Goal: Information Seeking & Learning: Learn about a topic

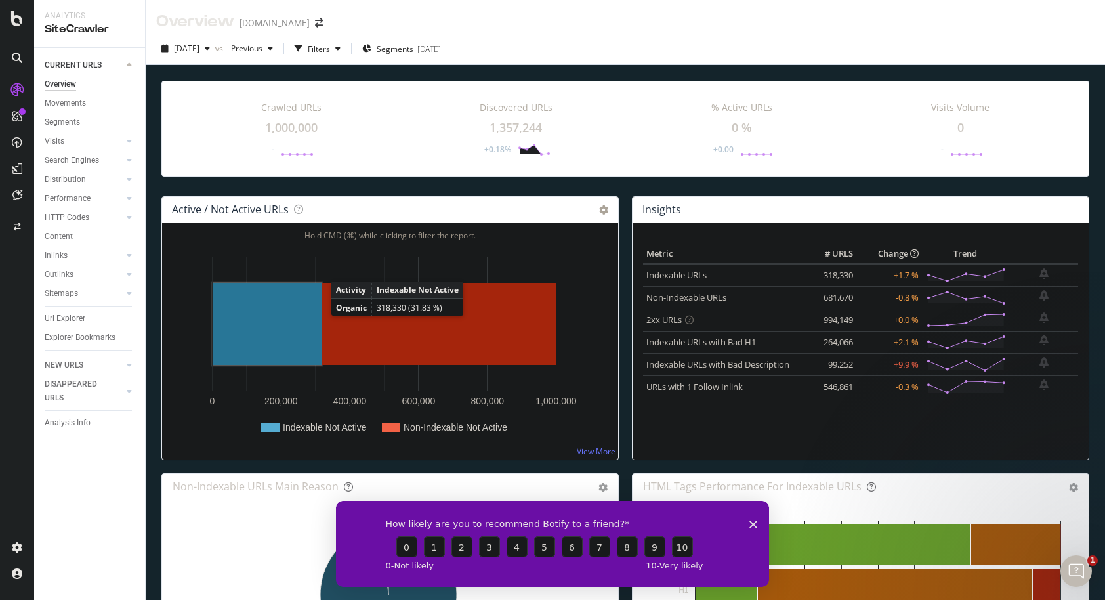
click at [308, 316] on rect "A chart." at bounding box center [267, 324] width 109 height 82
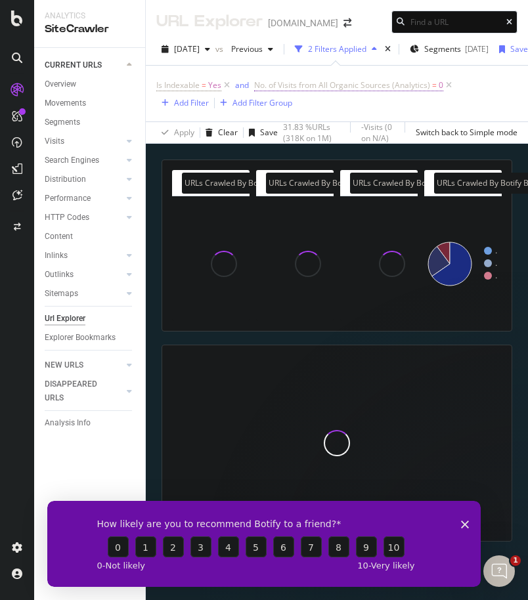
click at [369, 85] on span "No. of Visits from All Organic Sources (Analytics)" at bounding box center [342, 84] width 176 height 11
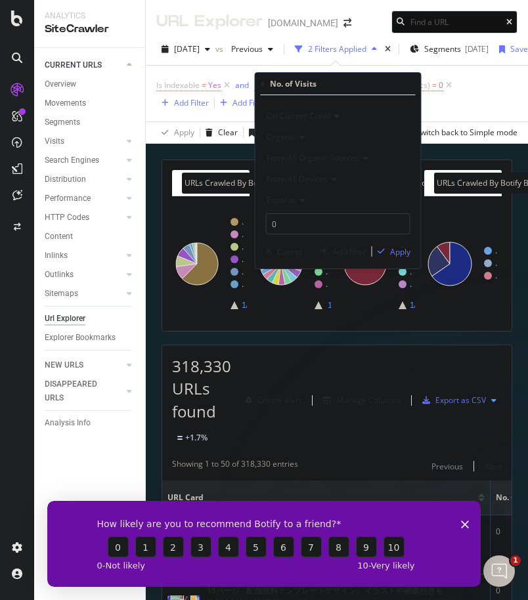
click at [263, 85] on icon at bounding box center [262, 84] width 4 height 8
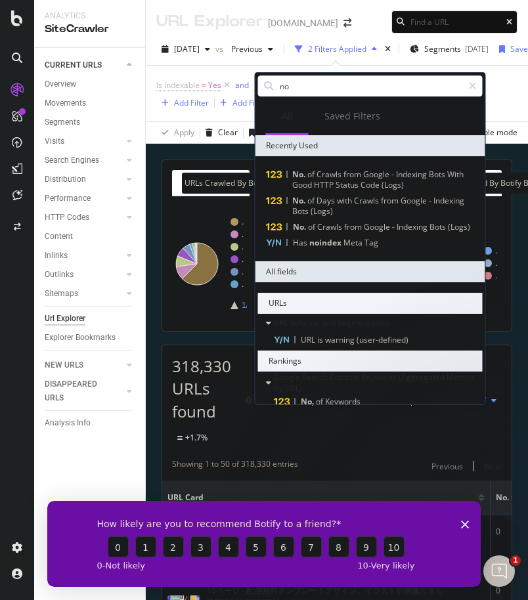
type input "n"
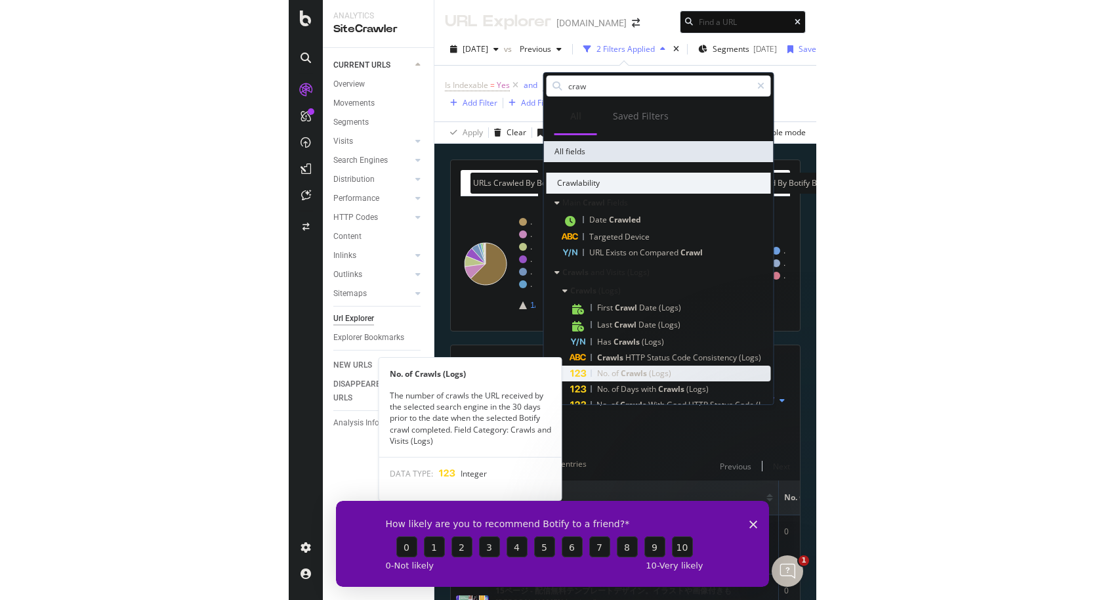
scroll to position [136, 0]
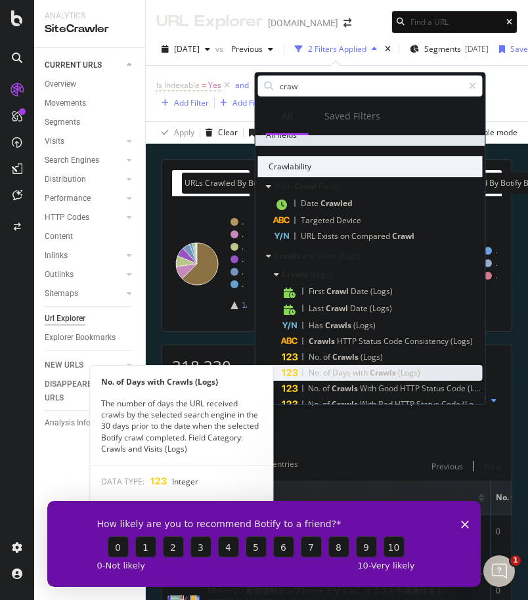
type input "craw"
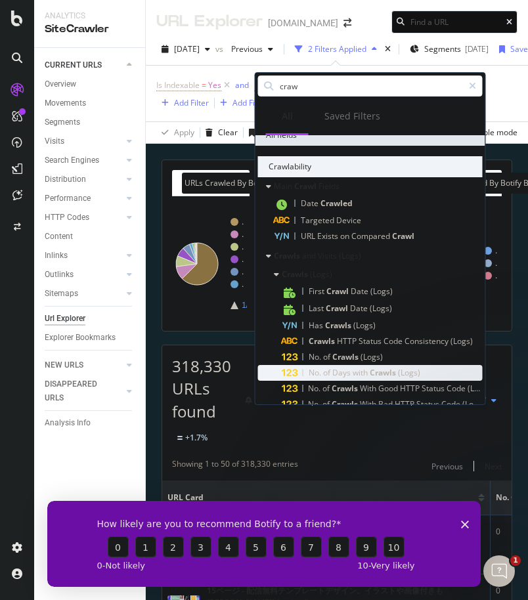
click at [392, 371] on span "Crawls" at bounding box center [383, 372] width 28 height 11
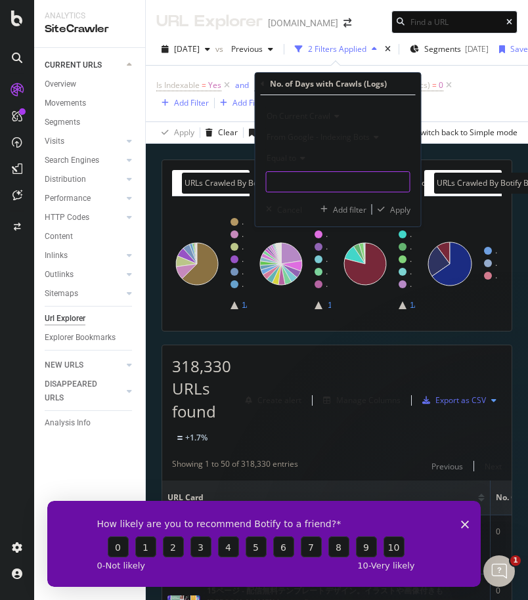
click at [310, 180] on input "number" at bounding box center [338, 181] width 144 height 21
click at [292, 156] on span "Equal to" at bounding box center [281, 157] width 30 height 11
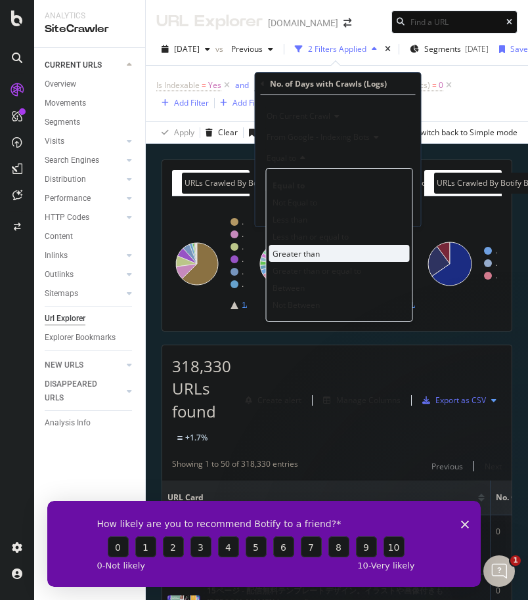
click at [313, 246] on div "Greater than" at bounding box center [339, 253] width 140 height 17
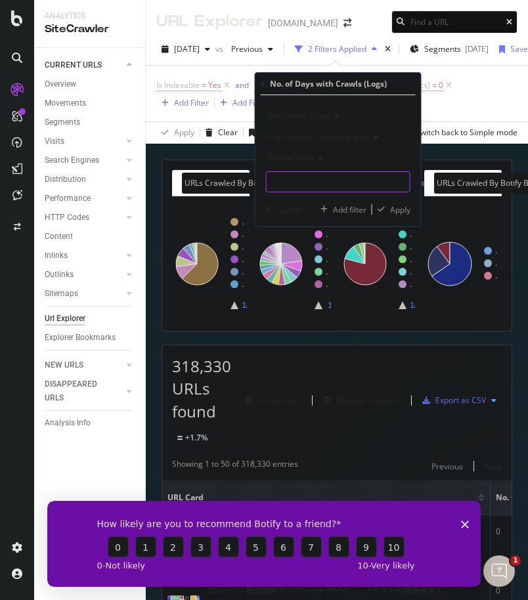
click at [321, 183] on input "number" at bounding box center [338, 181] width 144 height 21
type input "0"
click at [402, 212] on div "Apply" at bounding box center [400, 209] width 20 height 11
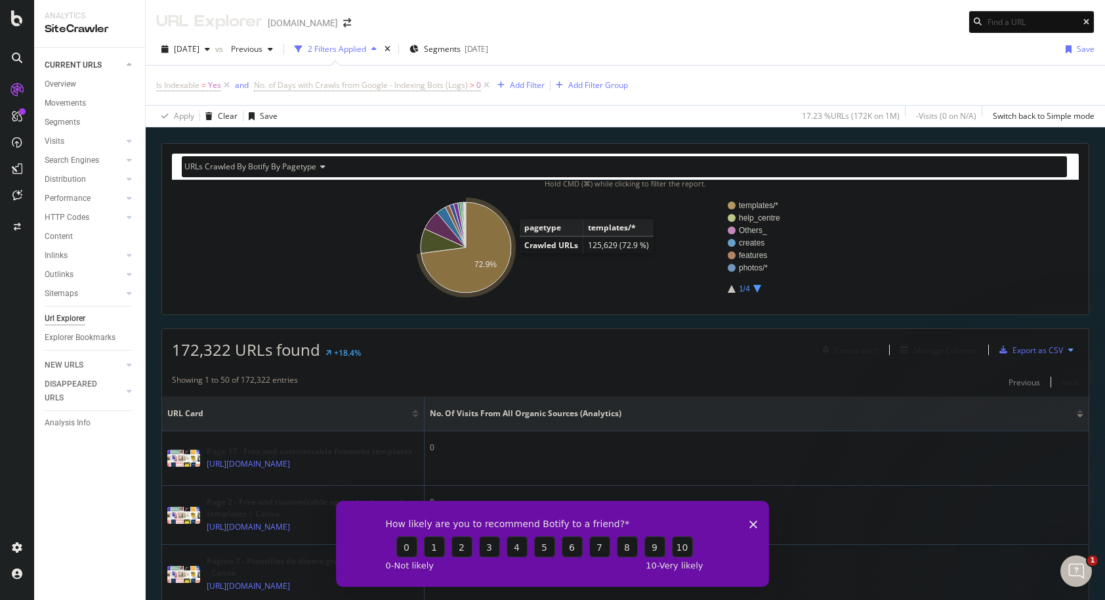
click at [486, 246] on icon "A chart." at bounding box center [466, 247] width 90 height 91
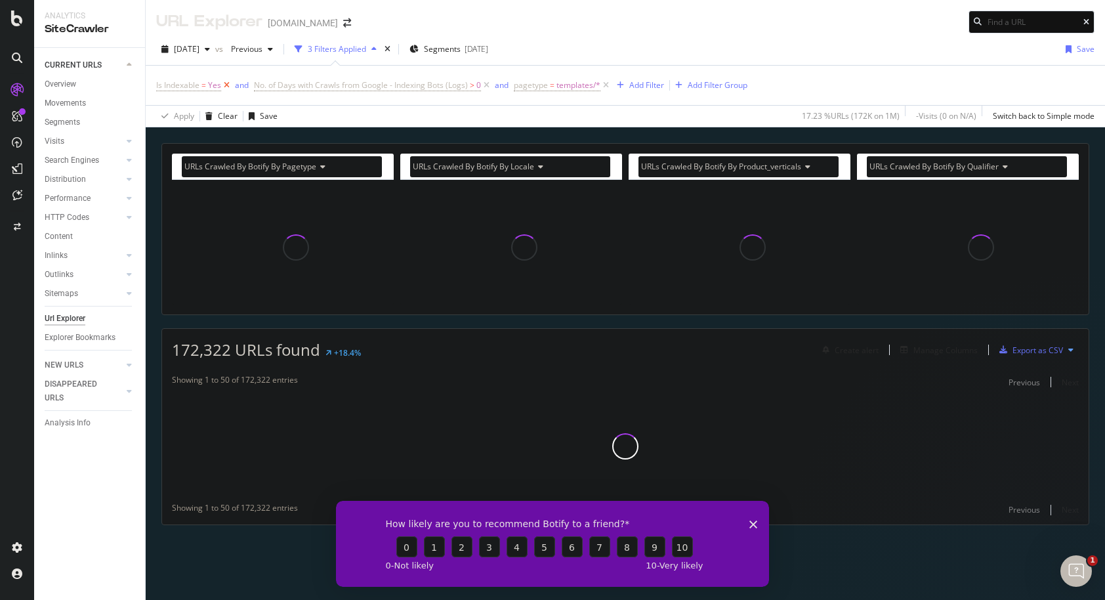
click at [224, 82] on icon at bounding box center [226, 85] width 11 height 13
click at [388, 85] on icon at bounding box center [388, 85] width 11 height 13
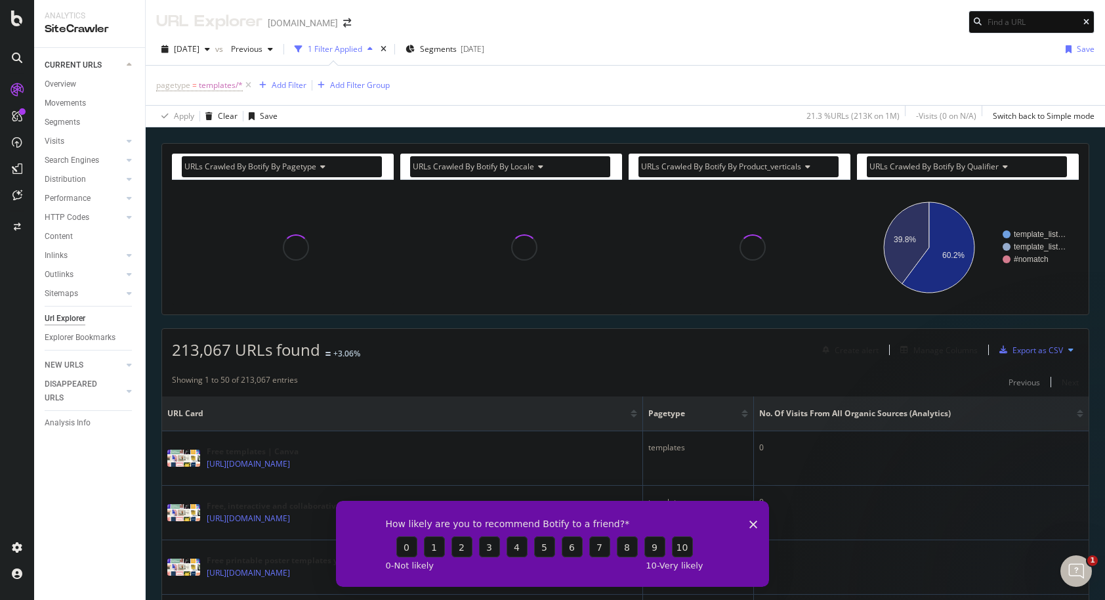
click at [751, 522] on polygon "Close survey" at bounding box center [753, 524] width 8 height 8
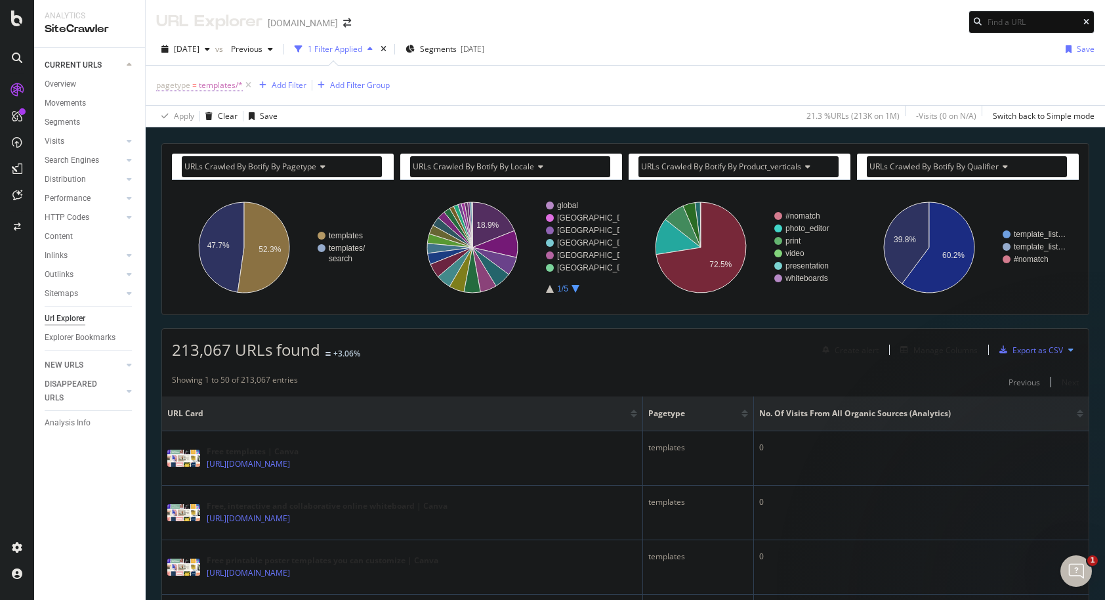
click at [219, 88] on span "templates/*" at bounding box center [221, 85] width 44 height 18
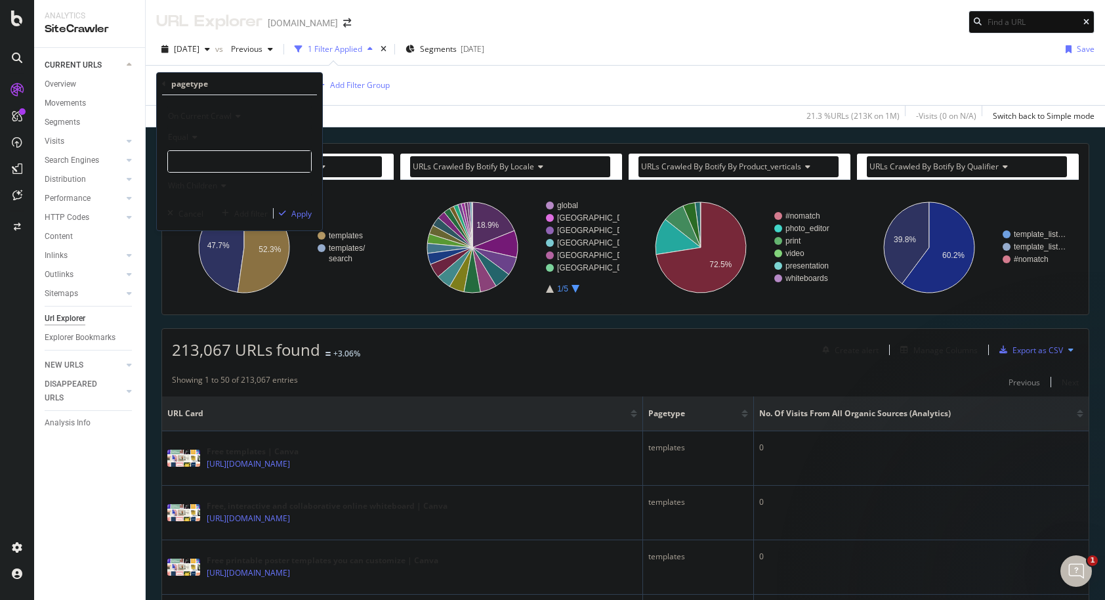
click at [194, 180] on span "With Children" at bounding box center [192, 185] width 49 height 11
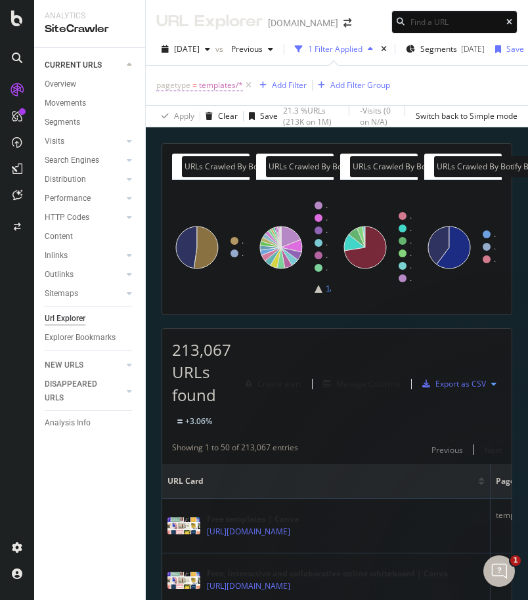
click at [217, 83] on span "templates/*" at bounding box center [221, 85] width 44 height 18
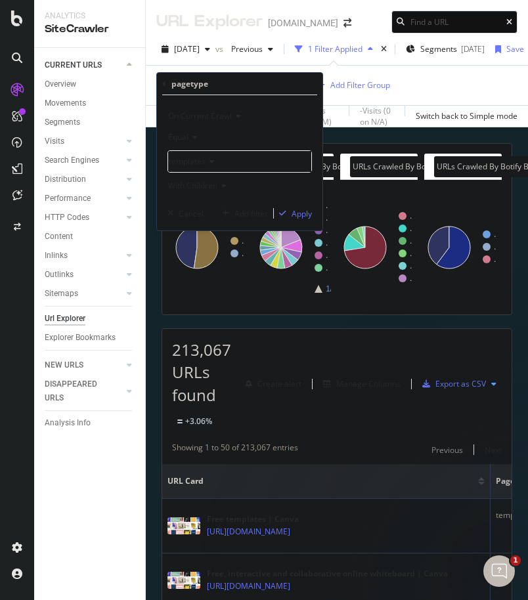
click at [207, 181] on span "With Children" at bounding box center [192, 185] width 49 height 11
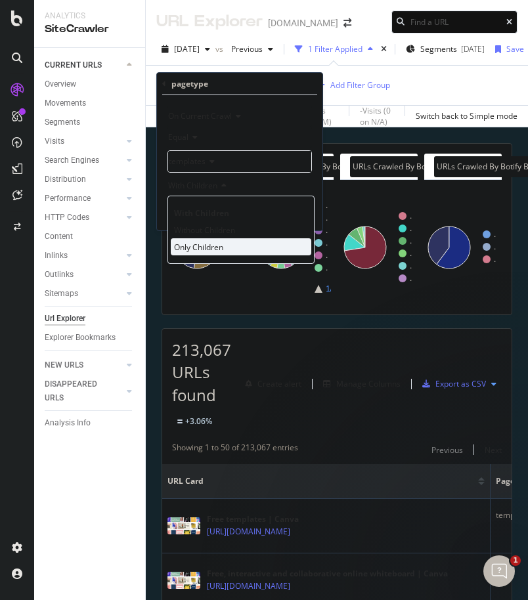
click at [211, 245] on span "Only Children" at bounding box center [198, 246] width 49 height 11
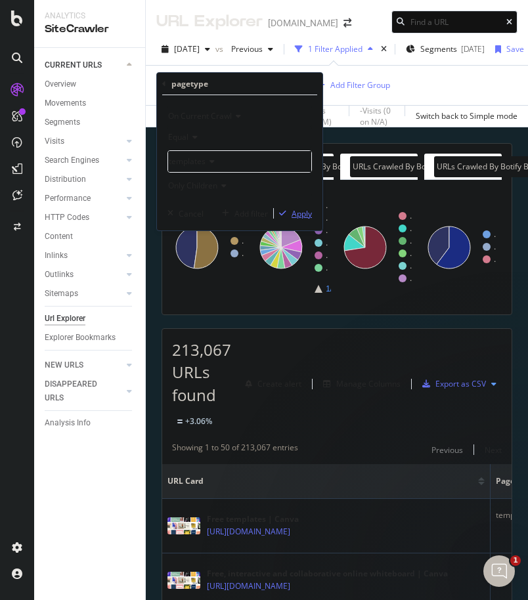
click at [295, 214] on div "Apply" at bounding box center [301, 213] width 20 height 11
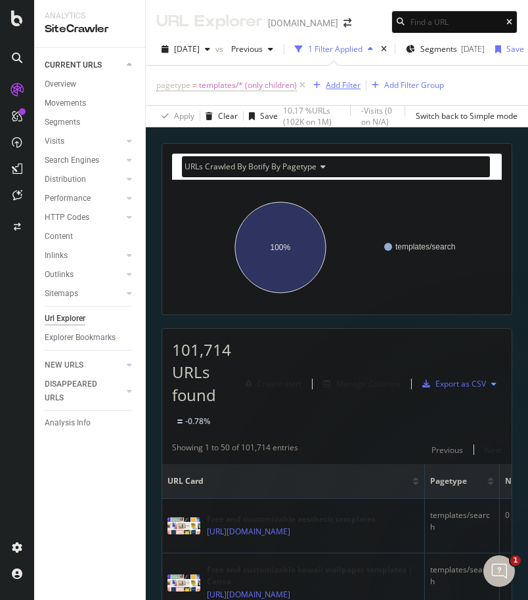
click at [354, 84] on div "Add Filter" at bounding box center [342, 84] width 35 height 11
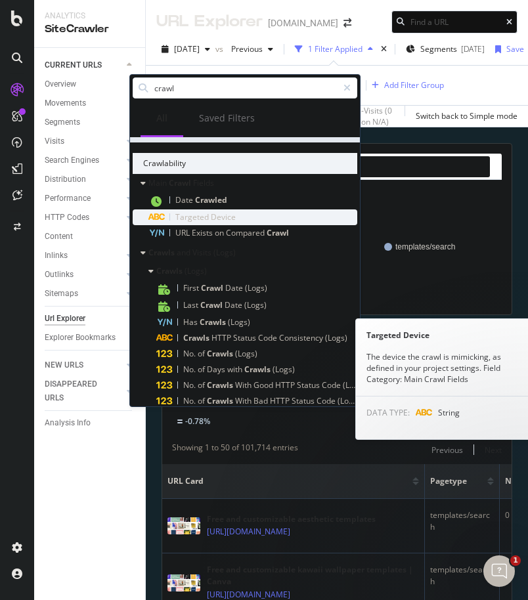
scroll to position [209, 0]
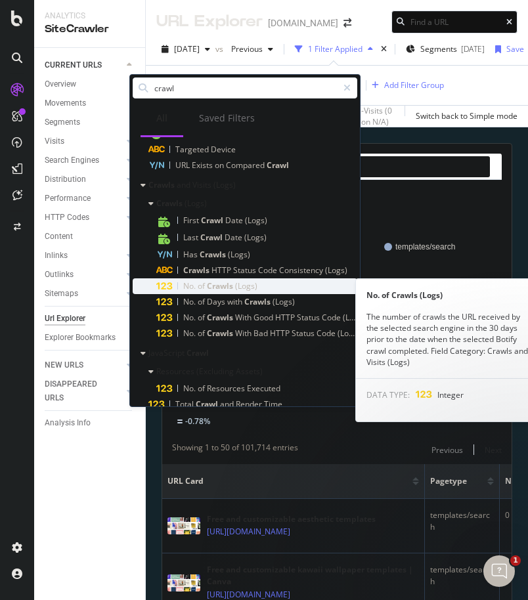
type input "crawl"
click at [251, 284] on span "(Logs)" at bounding box center [246, 285] width 22 height 11
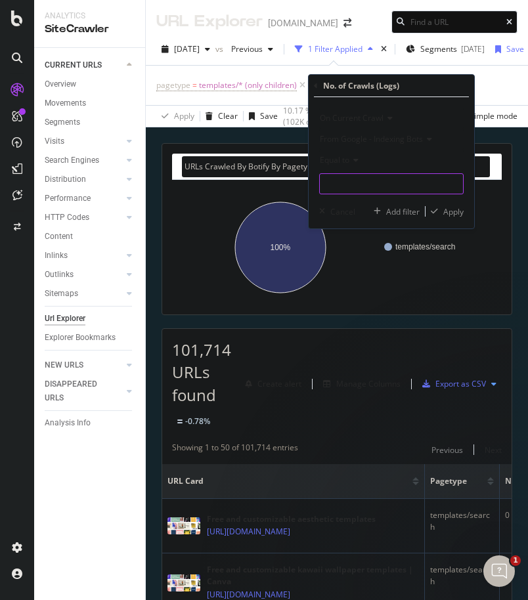
click at [369, 182] on input "number" at bounding box center [391, 183] width 144 height 21
type input "1"
click at [455, 215] on div "Apply" at bounding box center [453, 211] width 20 height 11
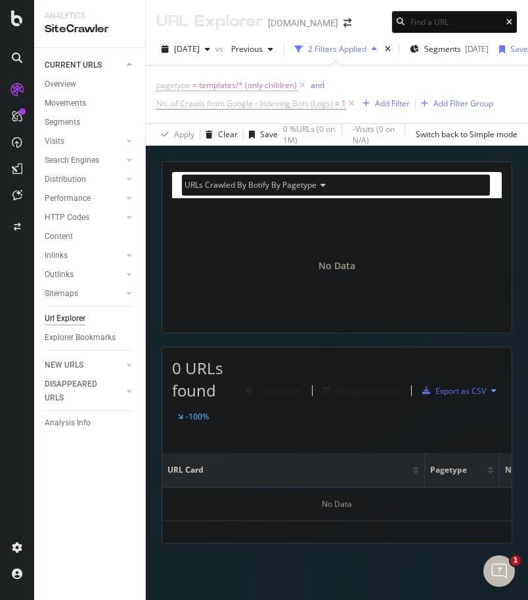
click at [327, 108] on span "No. of Crawls from Google - Indexing Bots (Logs)" at bounding box center [244, 103] width 176 height 11
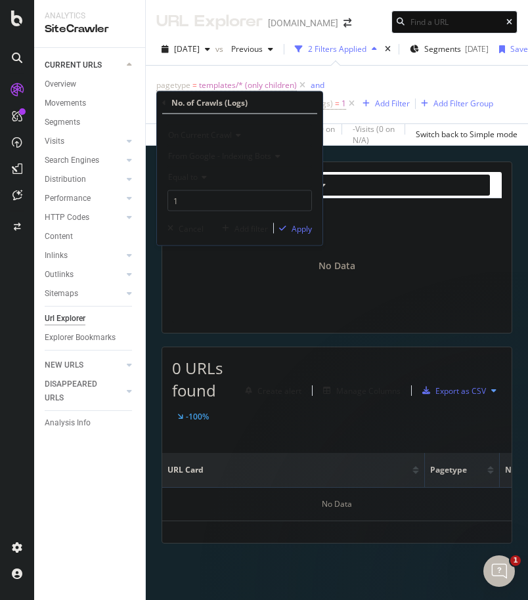
click at [165, 99] on icon at bounding box center [164, 102] width 4 height 8
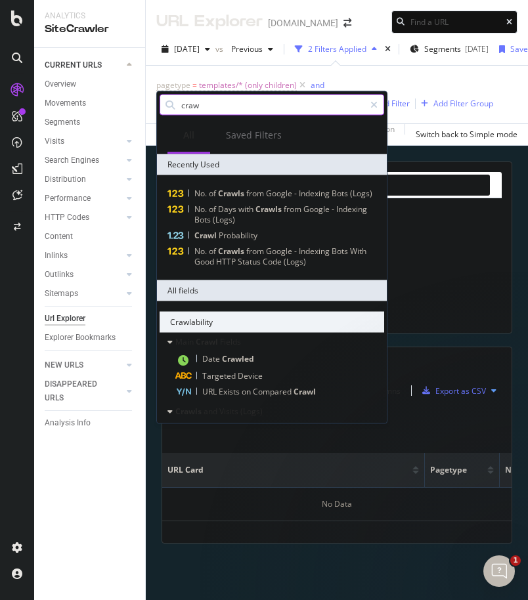
type input "crawl"
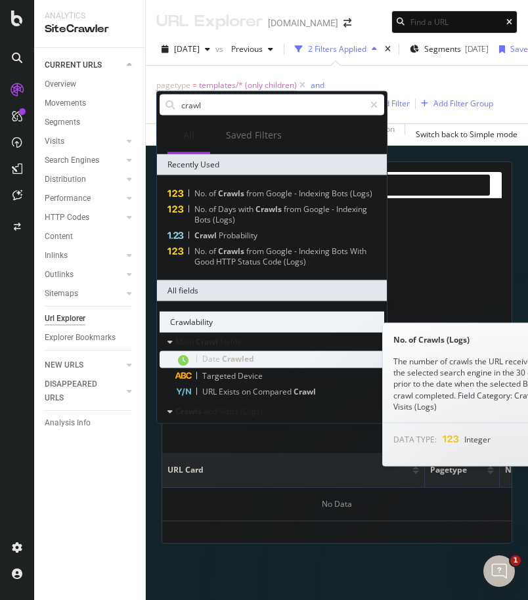
scroll to position [283, 0]
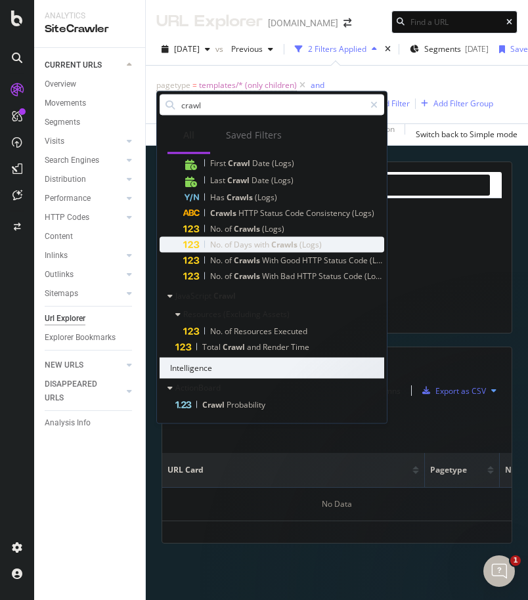
click at [308, 241] on span "(Logs)" at bounding box center [310, 244] width 22 height 11
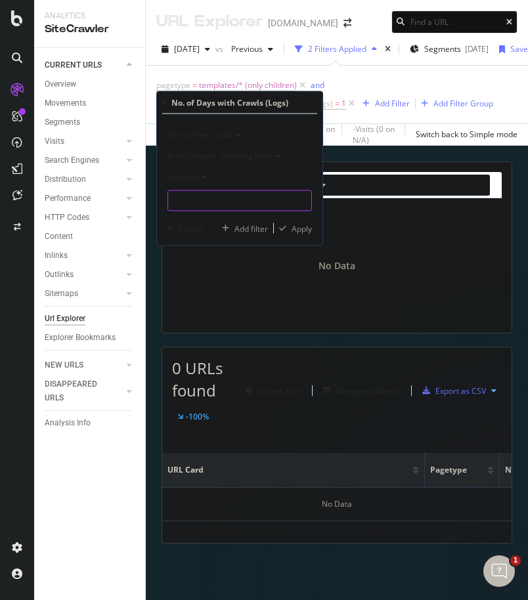
click at [216, 200] on input "number" at bounding box center [239, 200] width 144 height 21
type input "1"
click at [294, 228] on div "Apply" at bounding box center [301, 227] width 20 height 11
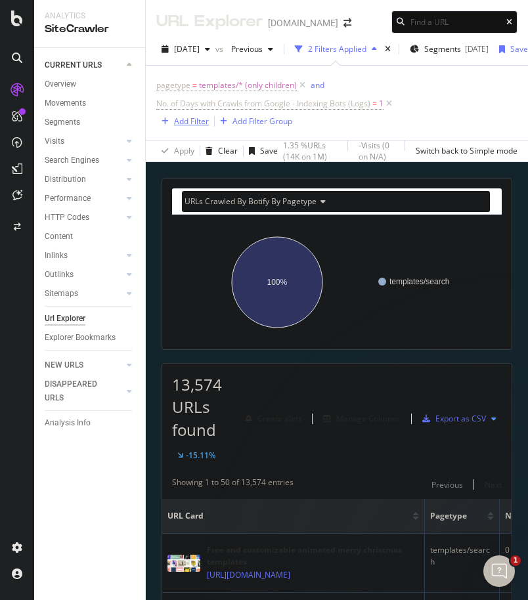
click at [186, 129] on button "Add Filter" at bounding box center [182, 122] width 52 height 16
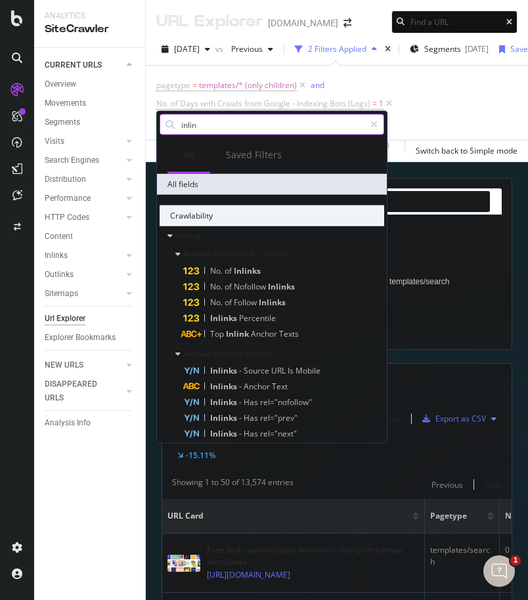
click at [192, 121] on input "inlin" at bounding box center [272, 125] width 184 height 20
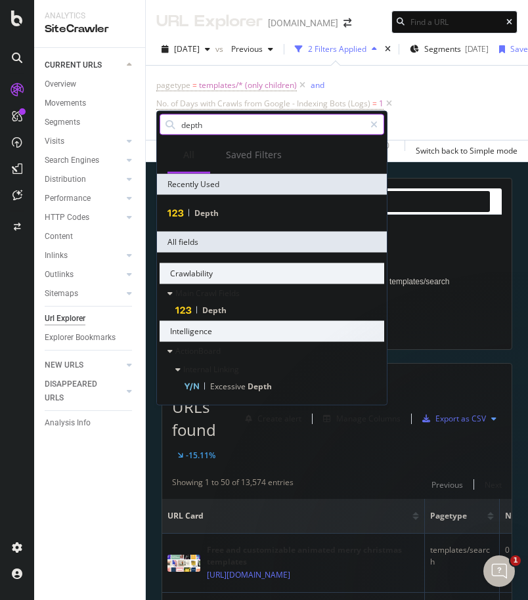
type input "depth"
